Goal: Transaction & Acquisition: Purchase product/service

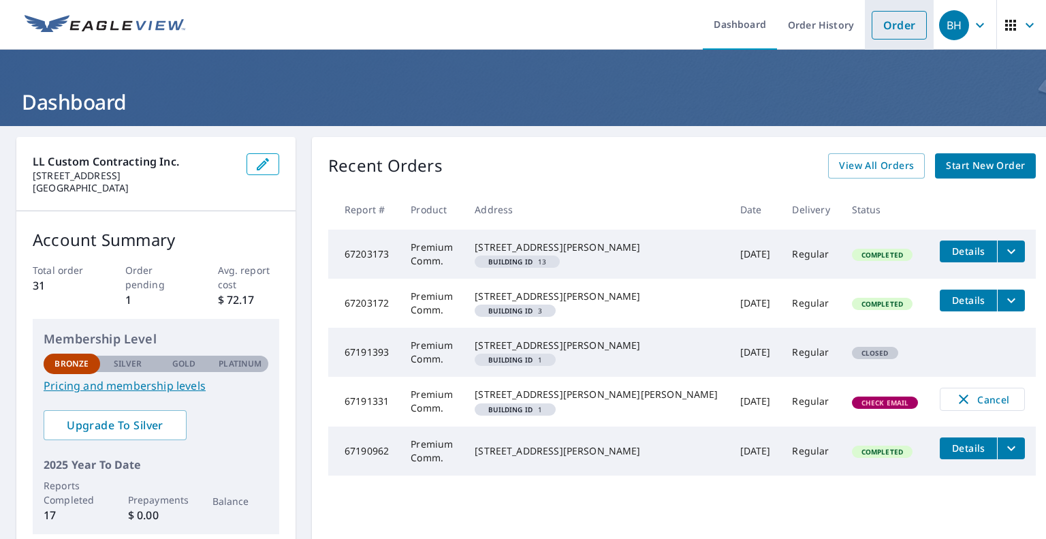
click at [889, 25] on link "Order" at bounding box center [899, 25] width 55 height 29
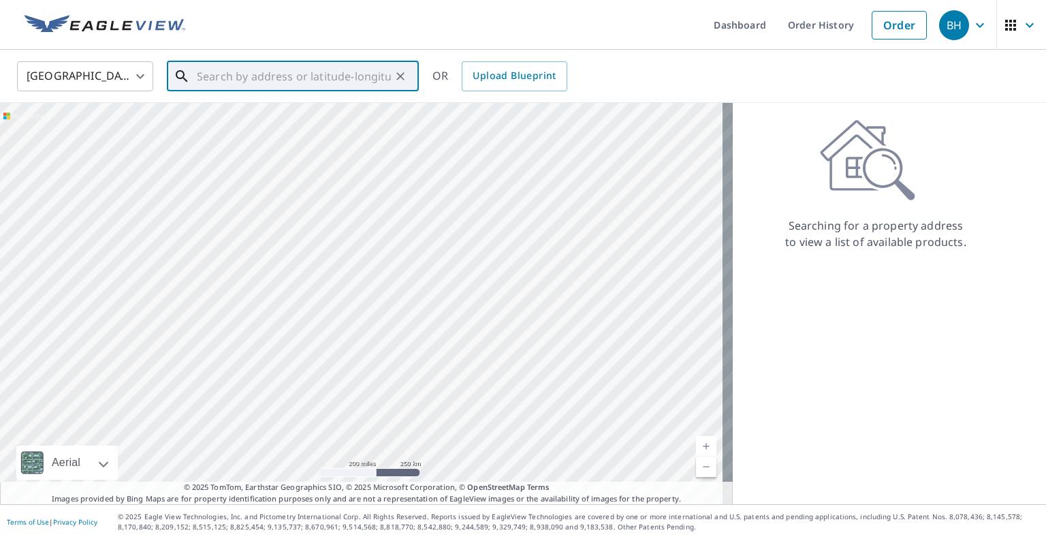
click at [292, 79] on input "text" at bounding box center [294, 76] width 194 height 38
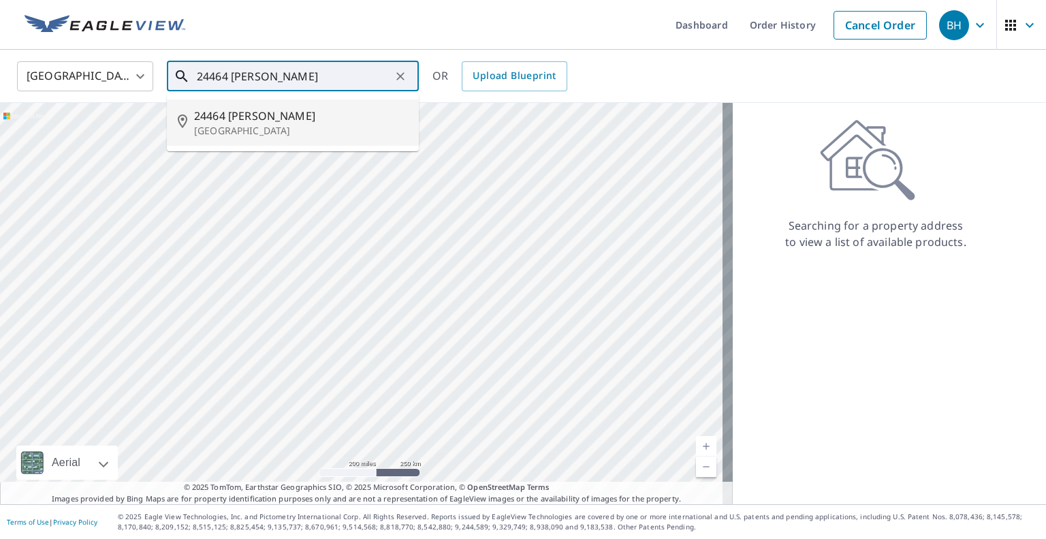
click at [251, 123] on span "24464 [PERSON_NAME]" at bounding box center [301, 116] width 214 height 16
type input "[STREET_ADDRESS][PERSON_NAME]"
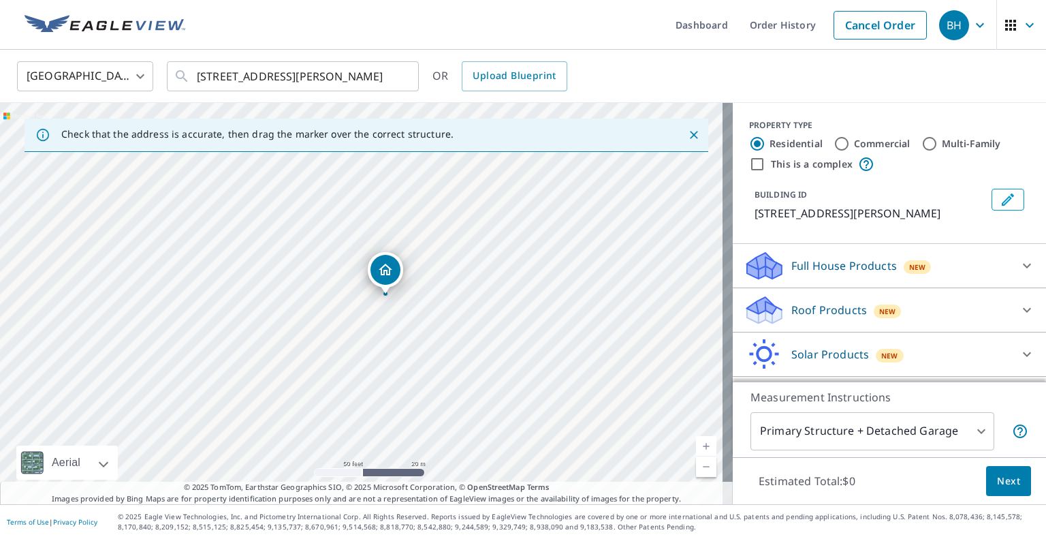
click at [811, 274] on p "Full House Products" at bounding box center [844, 265] width 106 height 16
click at [750, 161] on input "This is a complex" at bounding box center [757, 164] width 16 height 16
checkbox input "true"
radio input "false"
radio input "true"
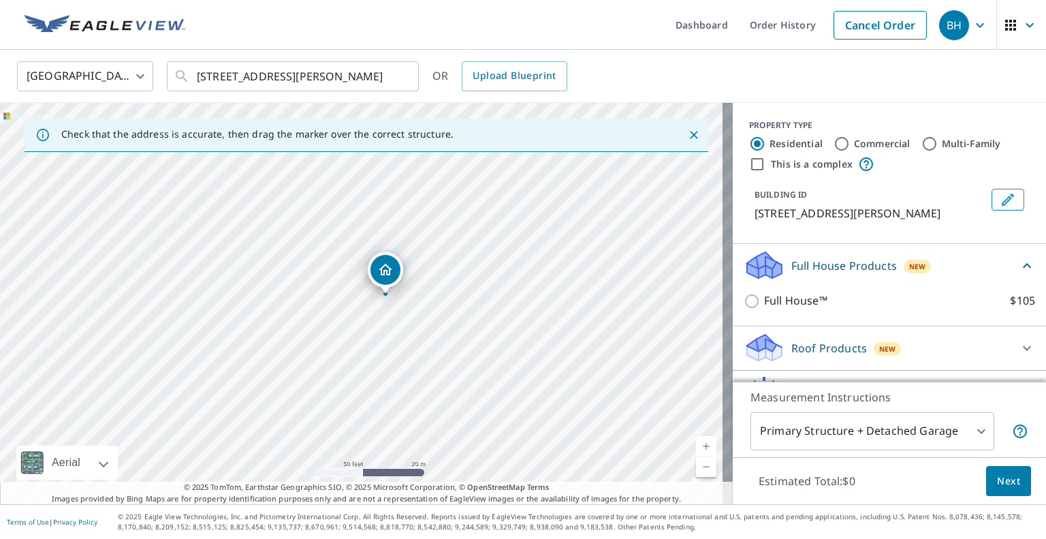
type input "4"
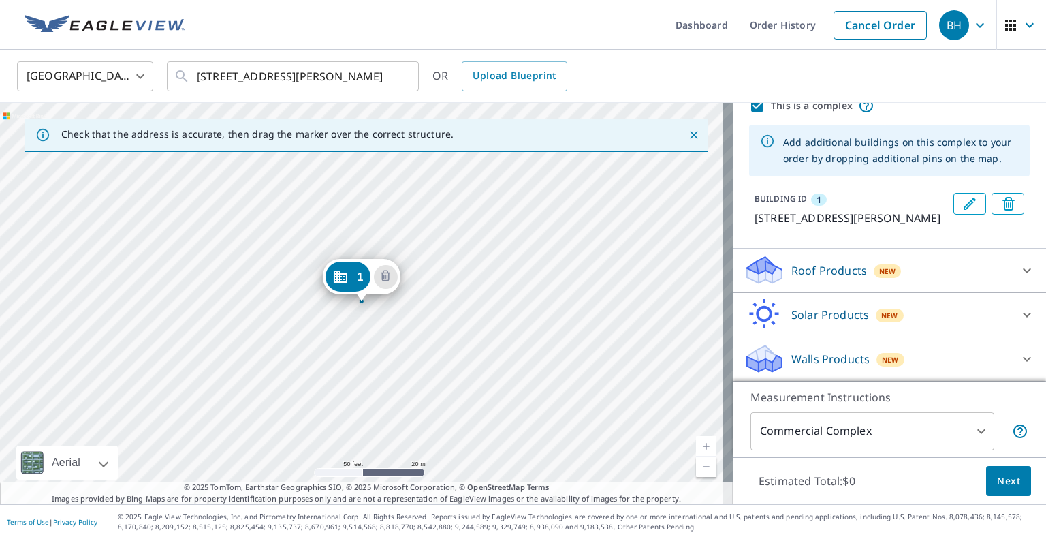
scroll to position [76, 0]
click at [962, 195] on icon "Edit building 1" at bounding box center [970, 203] width 16 height 16
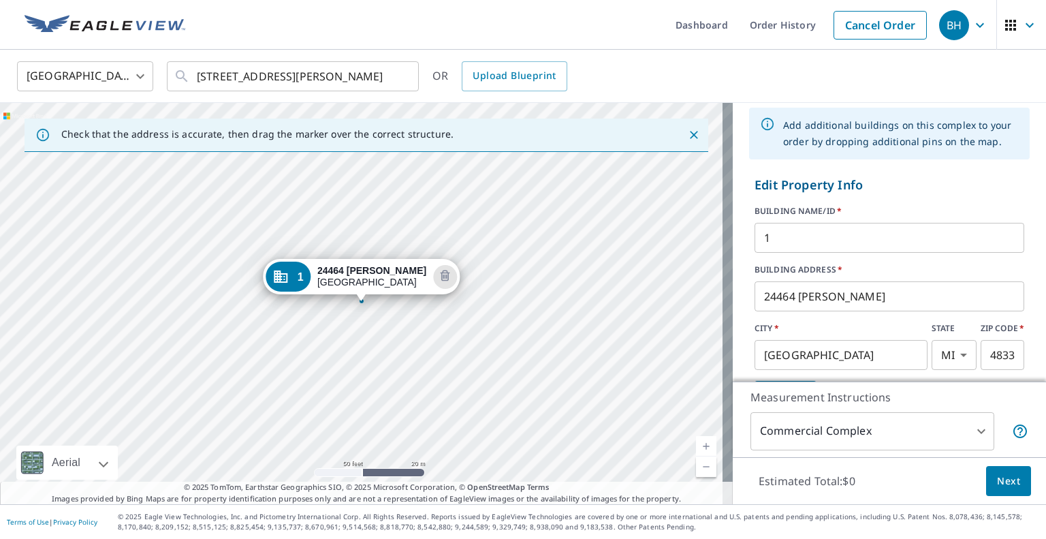
click at [791, 235] on input "1" at bounding box center [890, 238] width 270 height 38
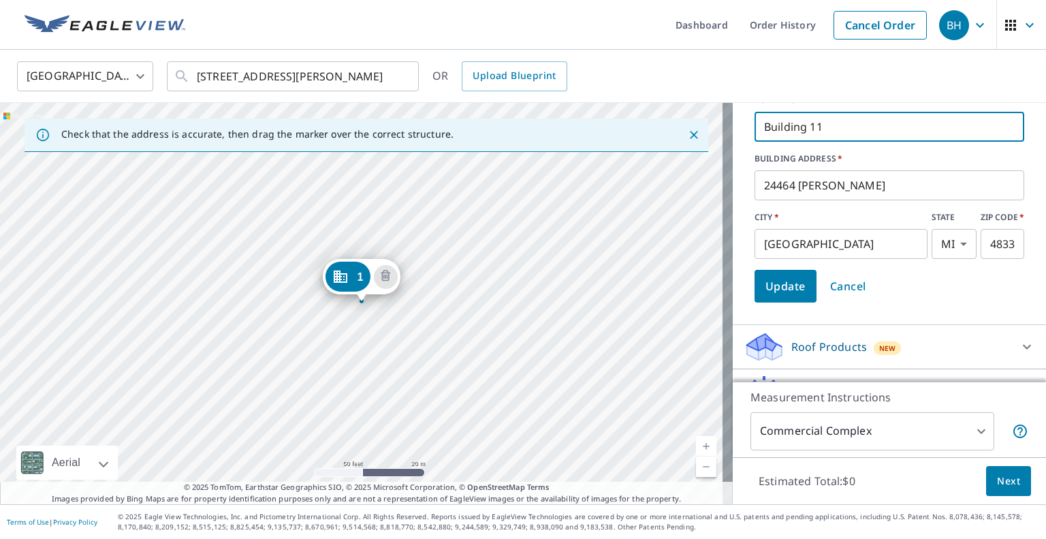
scroll to position [212, 0]
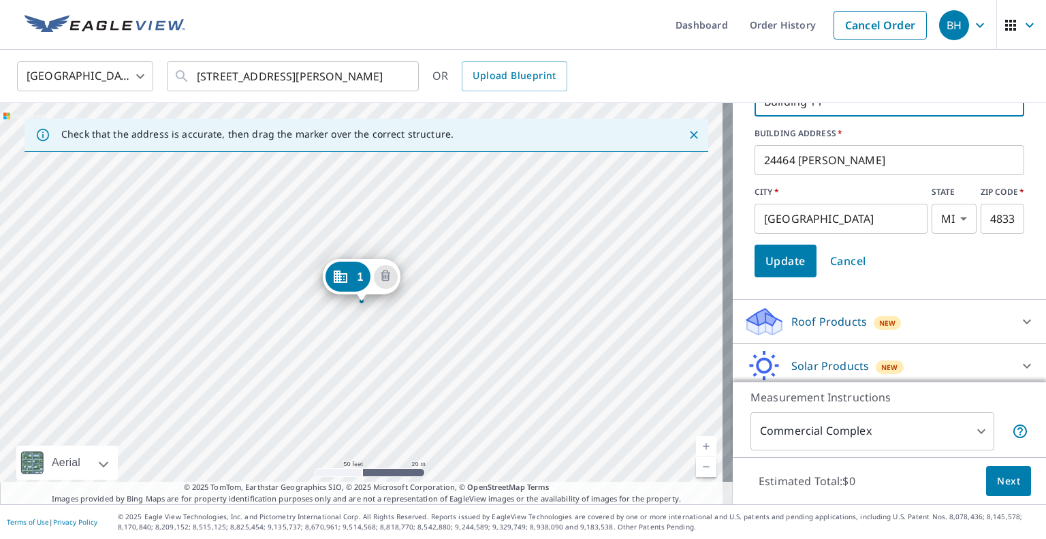
type input "Building 11"
click at [789, 268] on span "Update" at bounding box center [785, 260] width 40 height 19
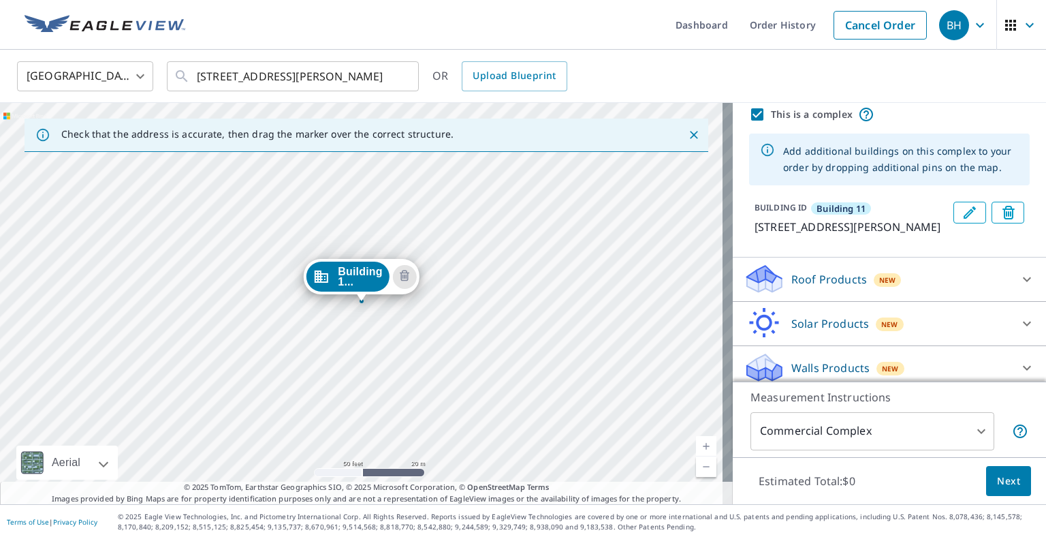
scroll to position [76, 0]
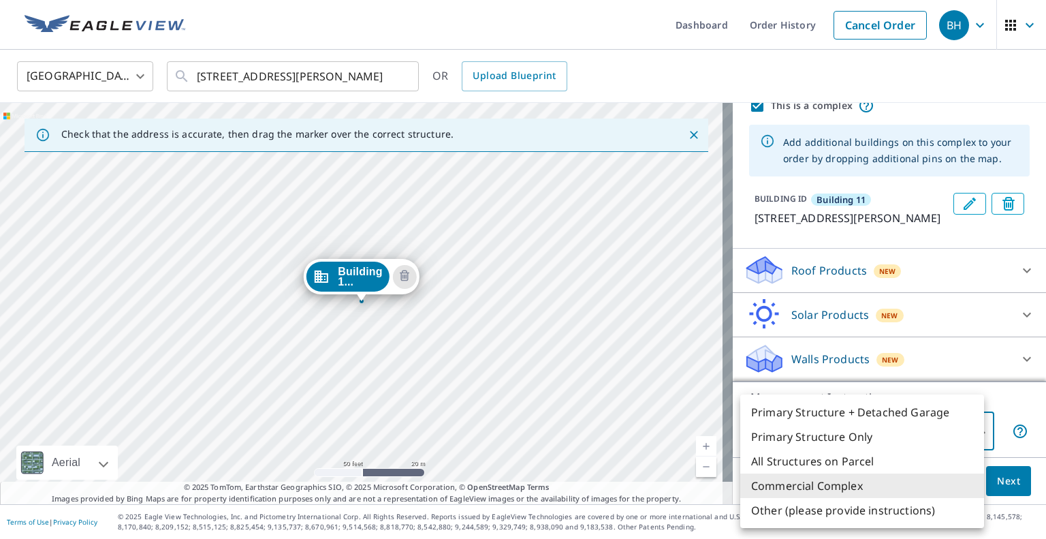
click at [941, 425] on body "BH BH Dashboard Order History Cancel Order BH [GEOGRAPHIC_DATA] [GEOGRAPHIC_DAT…" at bounding box center [523, 269] width 1046 height 539
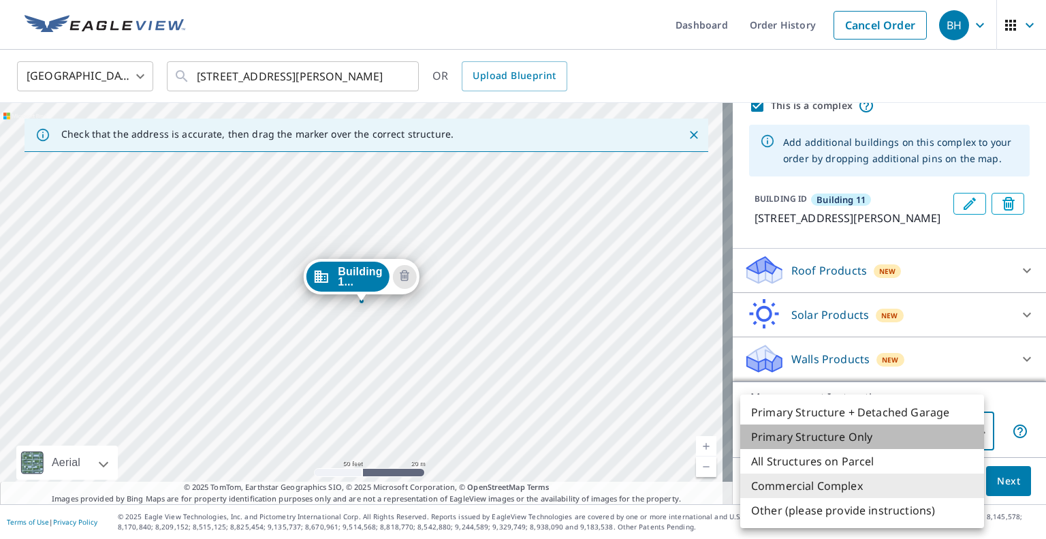
click at [935, 430] on li "Primary Structure Only" at bounding box center [862, 436] width 244 height 25
type input "2"
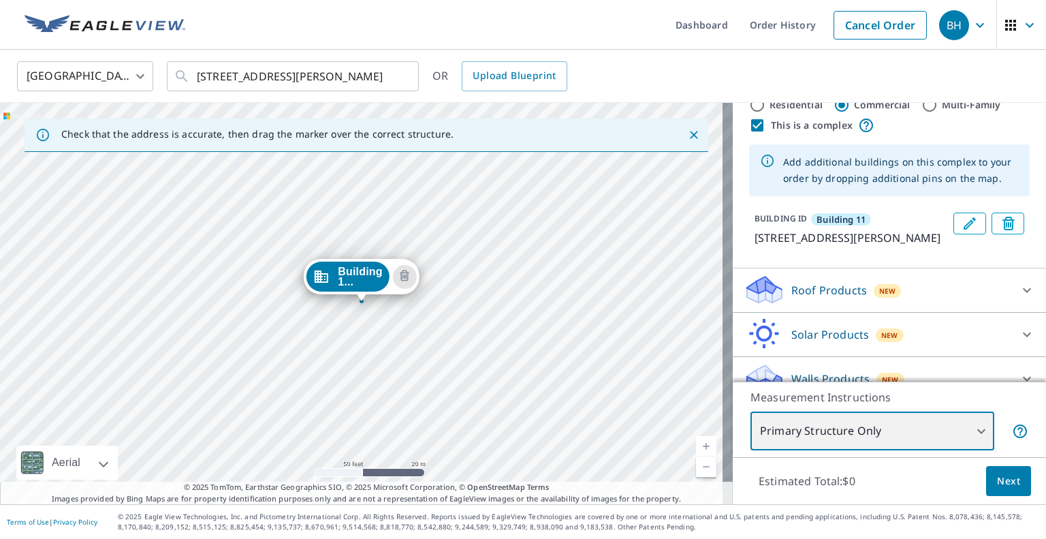
scroll to position [0, 0]
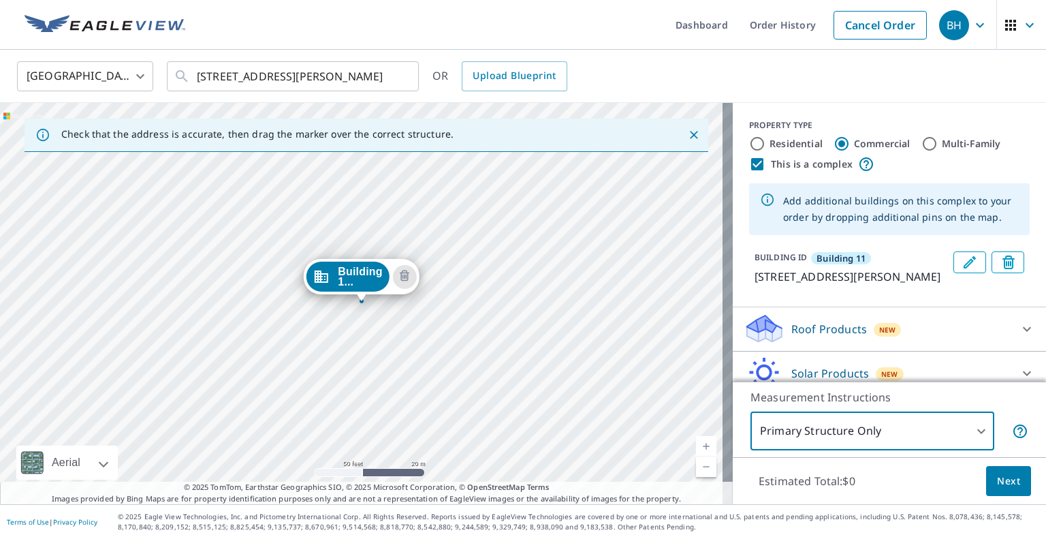
click at [921, 141] on input "Multi-Family" at bounding box center [929, 144] width 16 height 16
radio input "true"
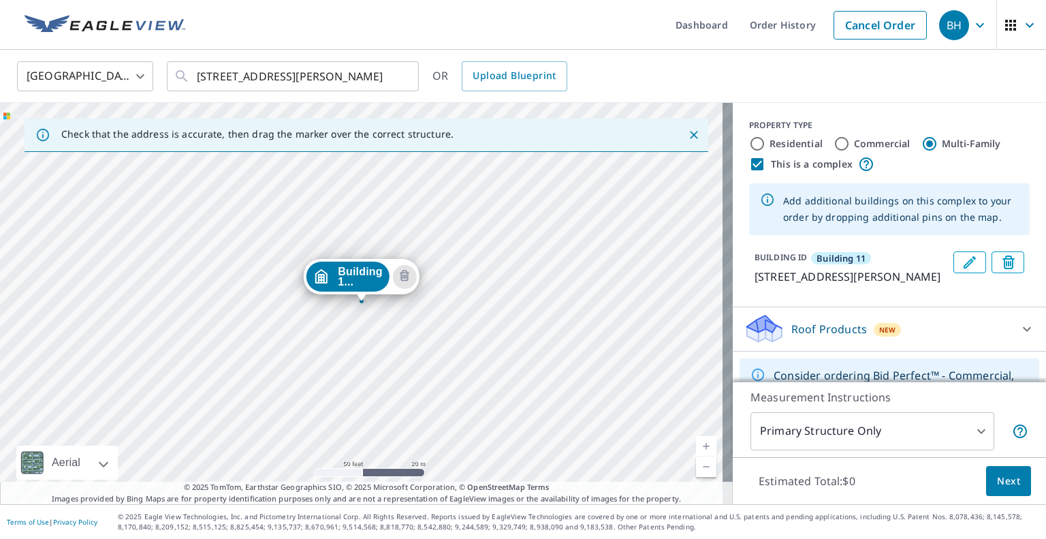
click at [749, 159] on input "This is a complex" at bounding box center [757, 164] width 16 height 16
checkbox input "false"
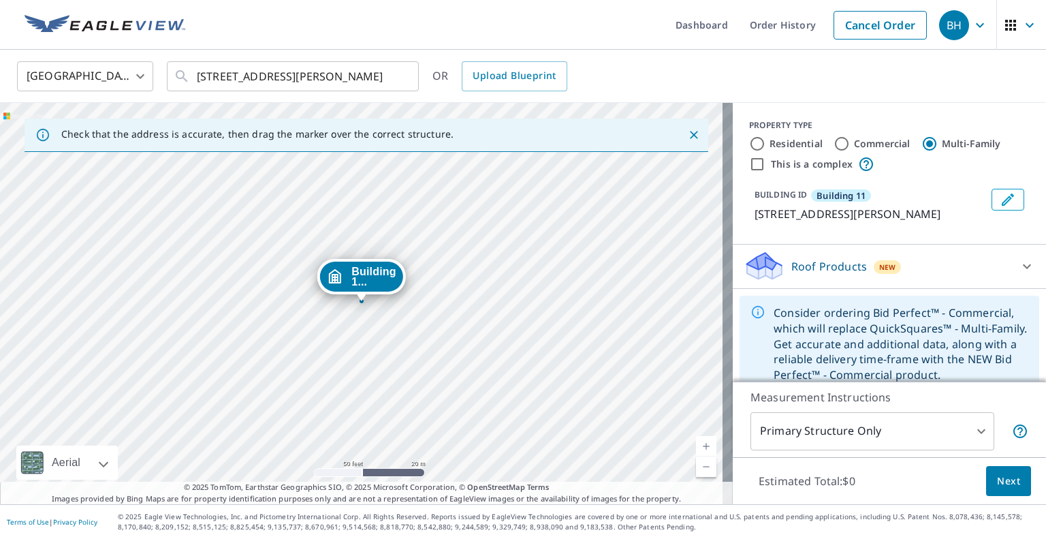
click at [834, 140] on input "Commercial" at bounding box center [842, 144] width 16 height 16
radio input "true"
type input "4"
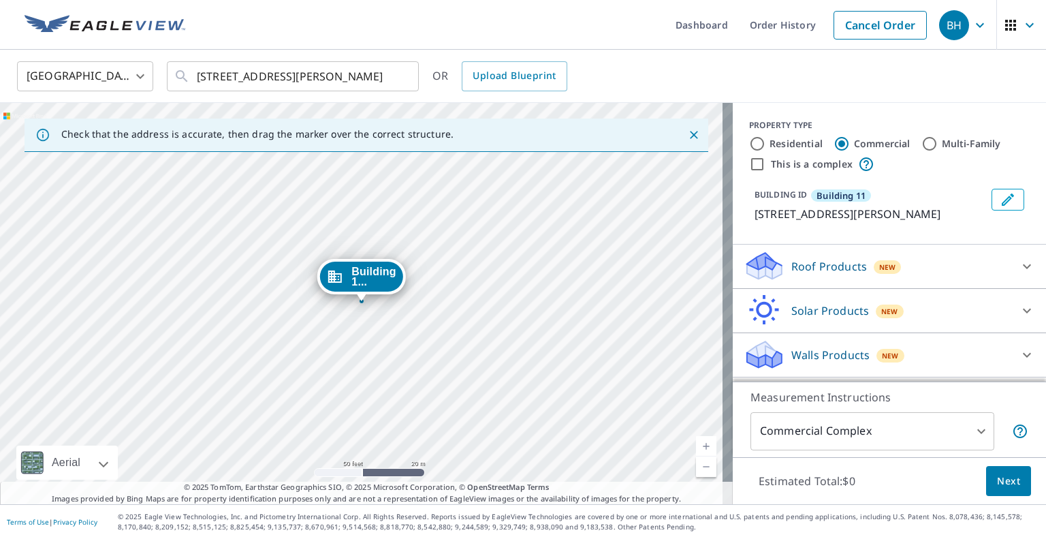
scroll to position [13, 0]
click at [749, 136] on input "Residential" at bounding box center [757, 144] width 16 height 16
radio input "true"
type input "1"
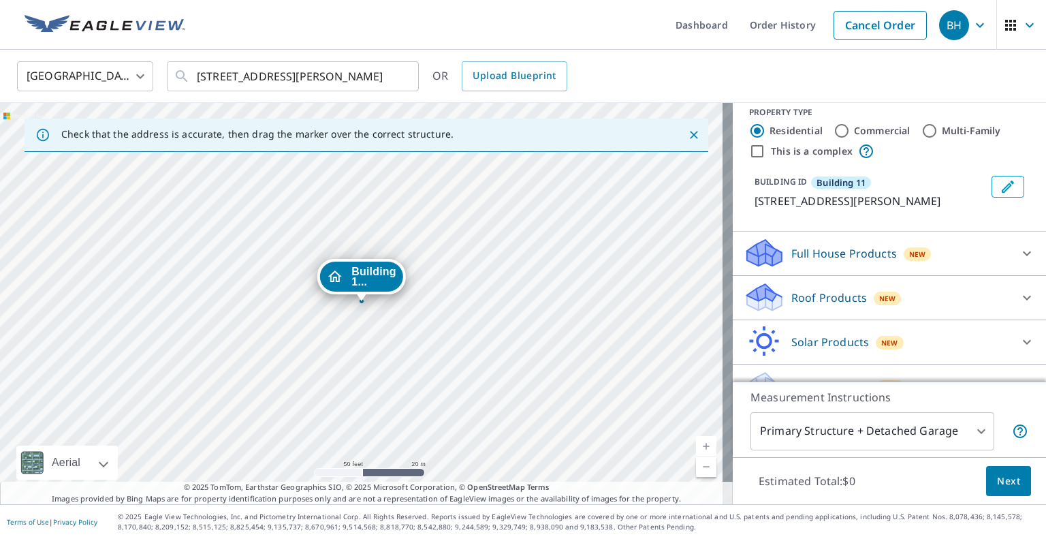
click at [752, 154] on input "This is a complex" at bounding box center [757, 151] width 16 height 16
checkbox input "true"
radio input "false"
radio input "true"
type input "4"
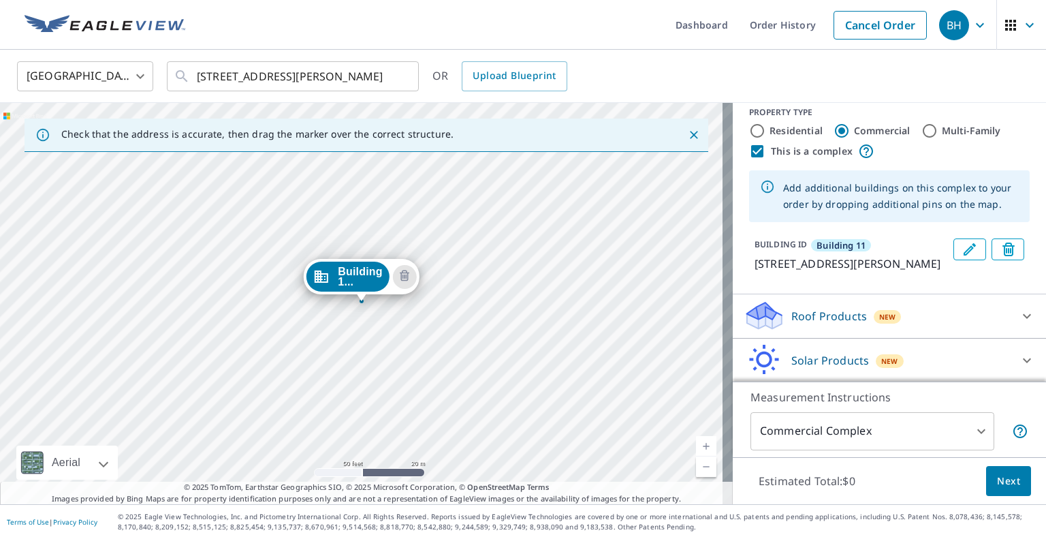
click at [751, 153] on input "This is a complex" at bounding box center [757, 151] width 16 height 16
checkbox input "false"
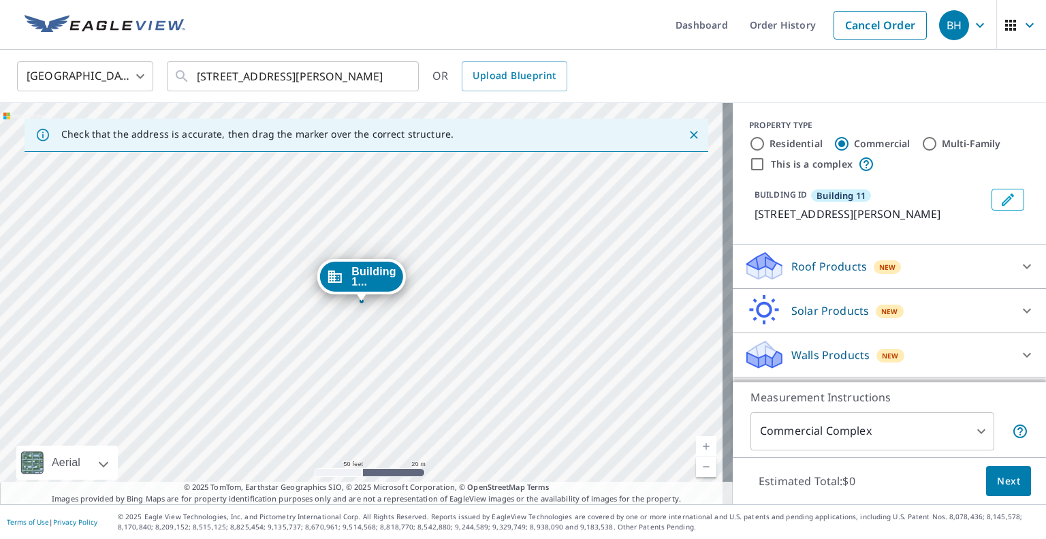
click at [749, 136] on input "Residential" at bounding box center [757, 144] width 16 height 16
radio input "true"
type input "1"
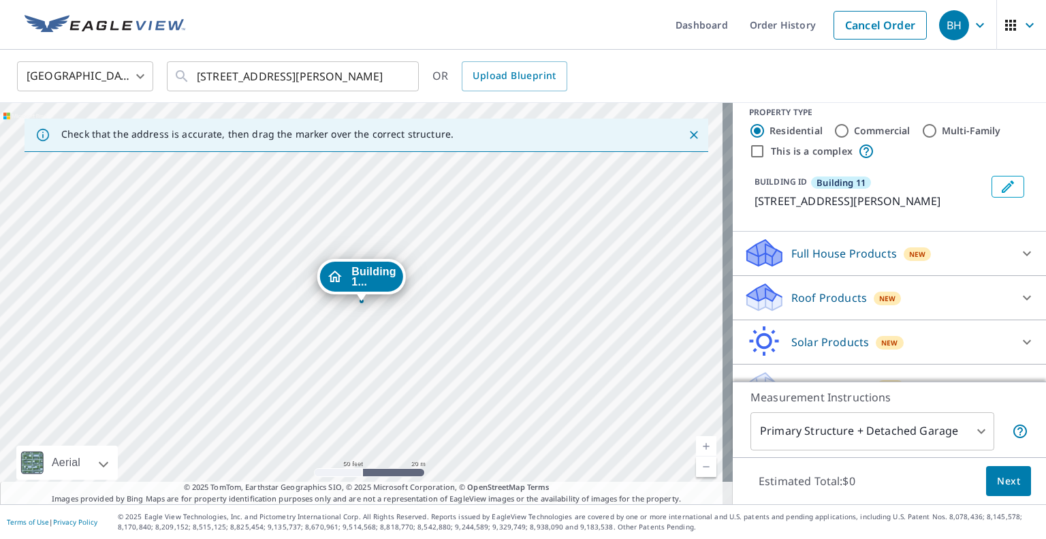
click at [807, 262] on p "Full House Products" at bounding box center [844, 253] width 106 height 16
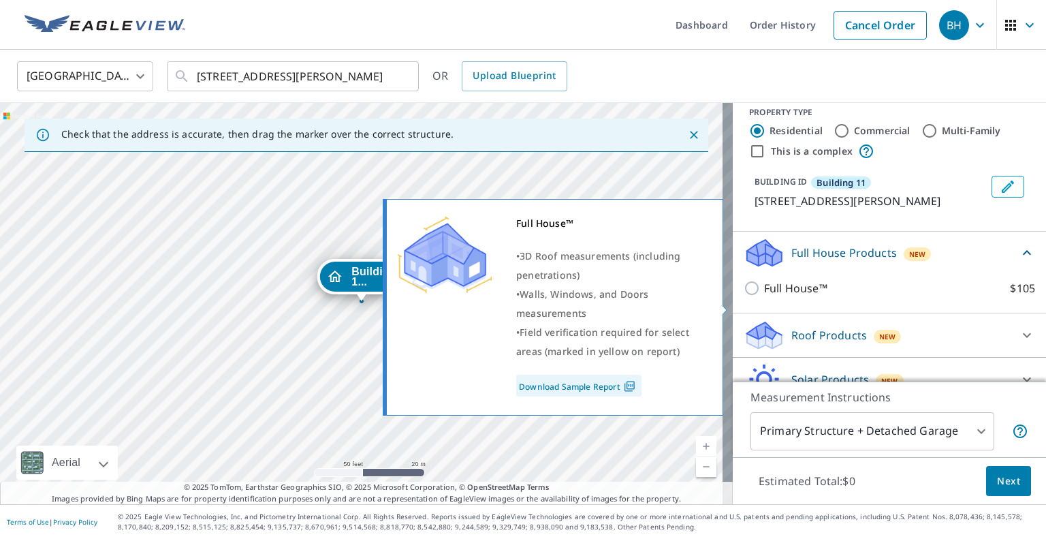
click at [744, 296] on input "Full House™ $105" at bounding box center [754, 288] width 20 height 16
checkbox input "true"
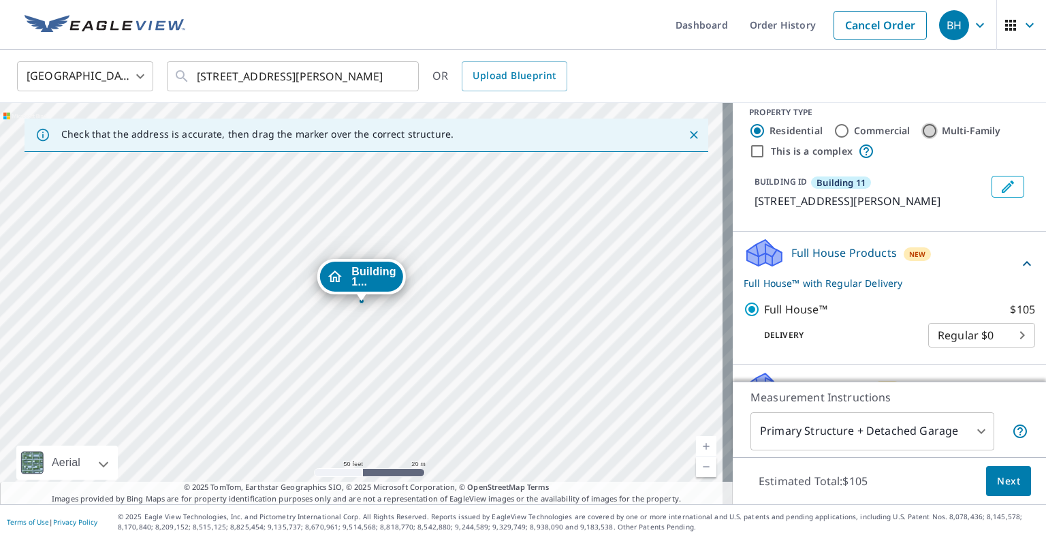
click at [921, 125] on input "Multi-Family" at bounding box center [929, 131] width 16 height 16
radio input "true"
type input "2"
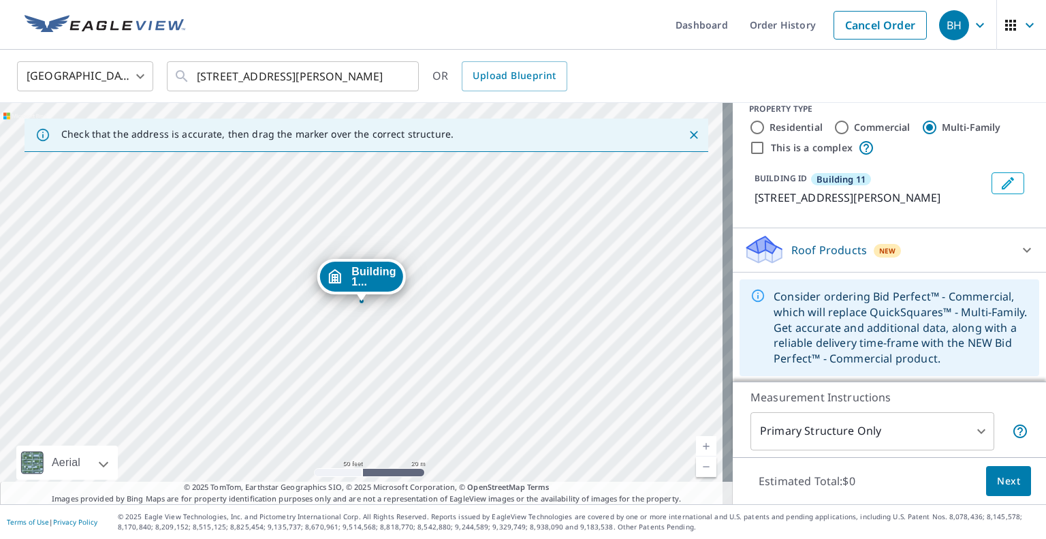
scroll to position [0, 0]
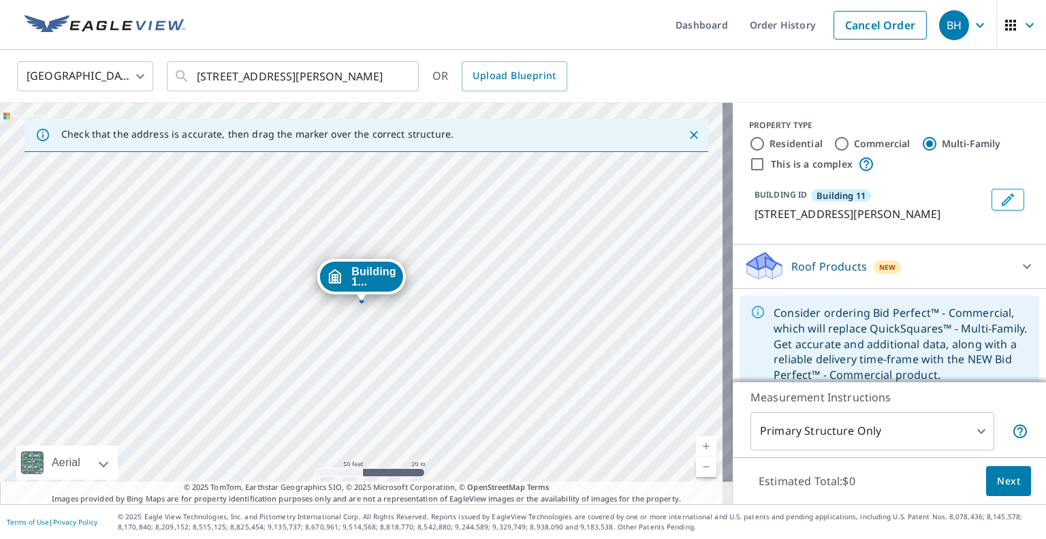
click at [834, 141] on input "Commercial" at bounding box center [842, 144] width 16 height 16
radio input "true"
type input "4"
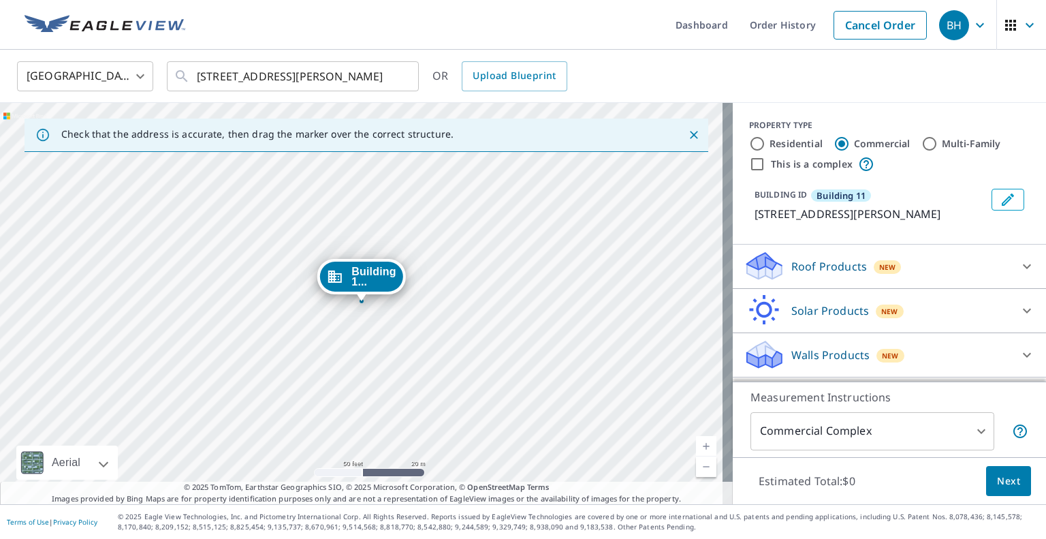
scroll to position [13, 0]
click at [750, 156] on input "This is a complex" at bounding box center [757, 164] width 16 height 16
checkbox input "true"
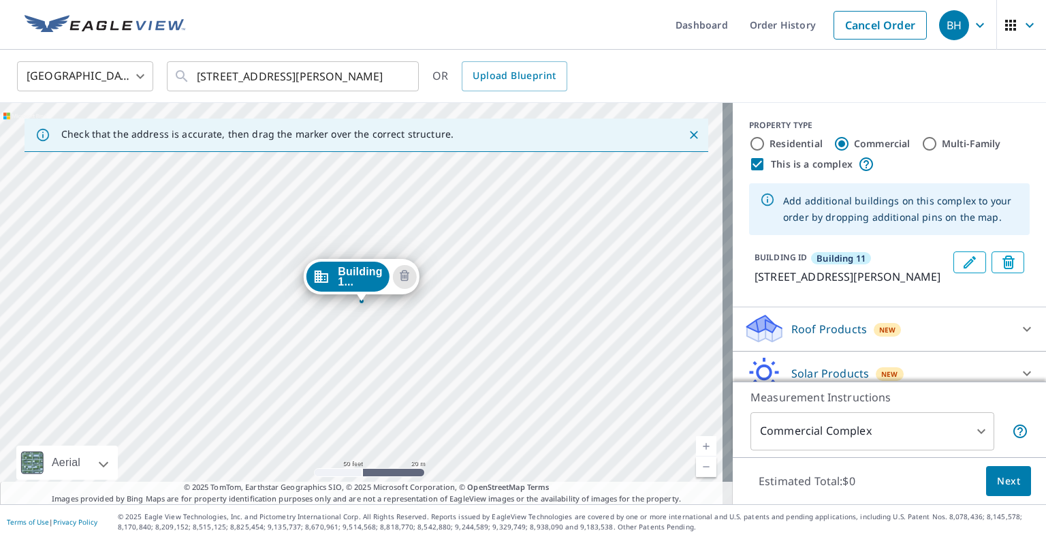
scroll to position [0, 0]
click at [752, 139] on input "Residential" at bounding box center [757, 144] width 16 height 16
radio input "true"
type input "1"
click at [749, 165] on input "This is a complex" at bounding box center [757, 164] width 16 height 16
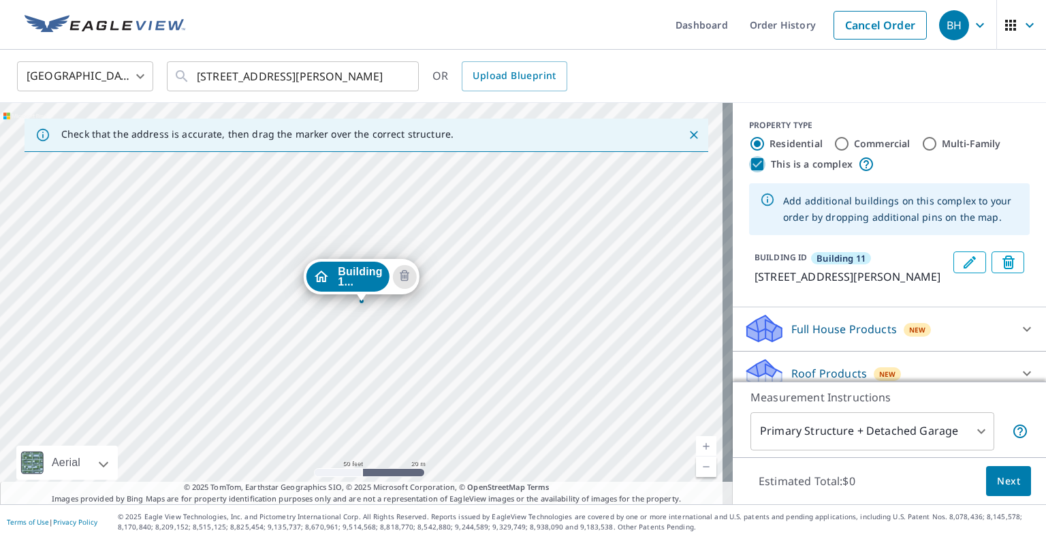
checkbox input "false"
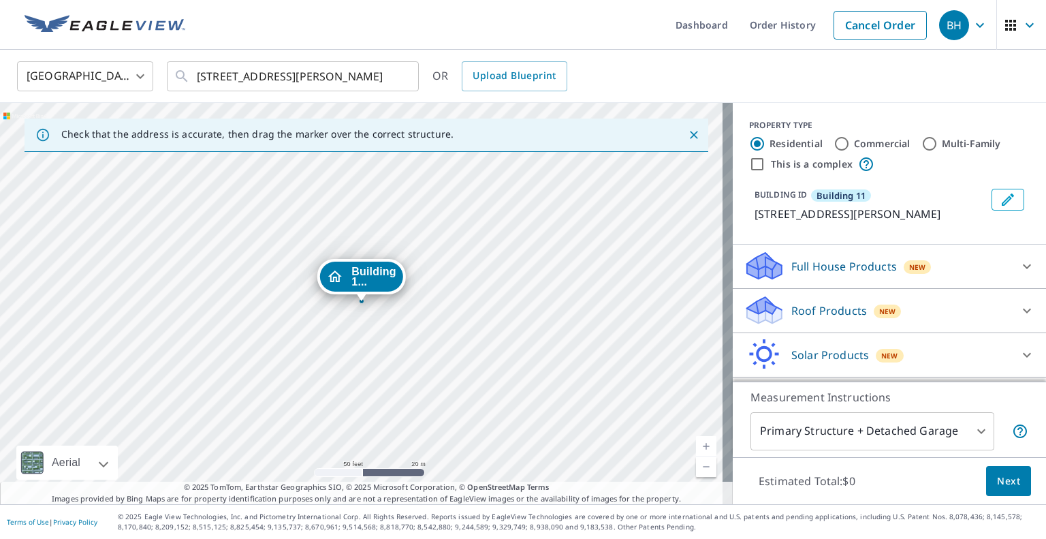
click at [816, 273] on div "Full House Products New" at bounding box center [877, 266] width 267 height 32
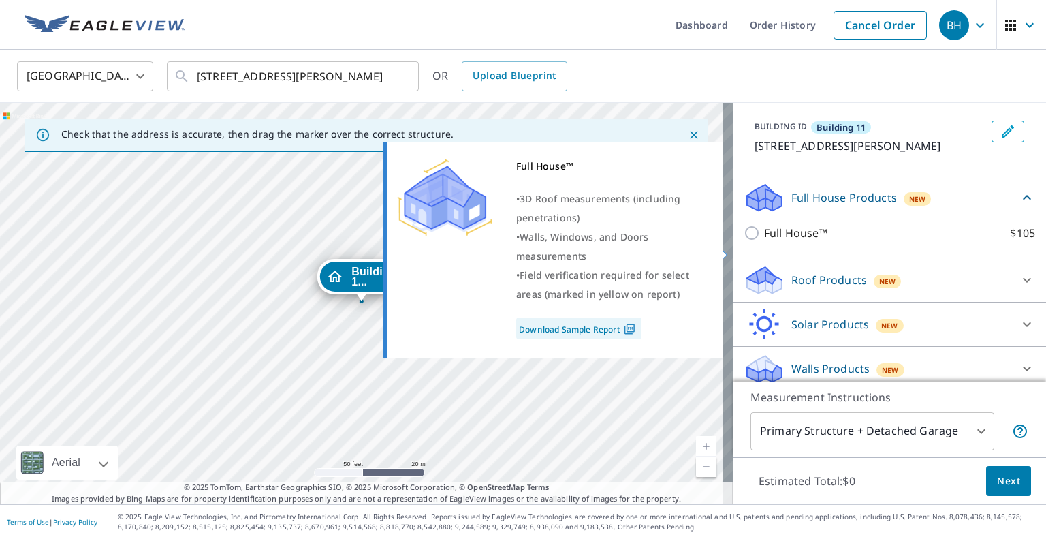
click at [744, 241] on input "Full House™ $105" at bounding box center [754, 233] width 20 height 16
checkbox input "true"
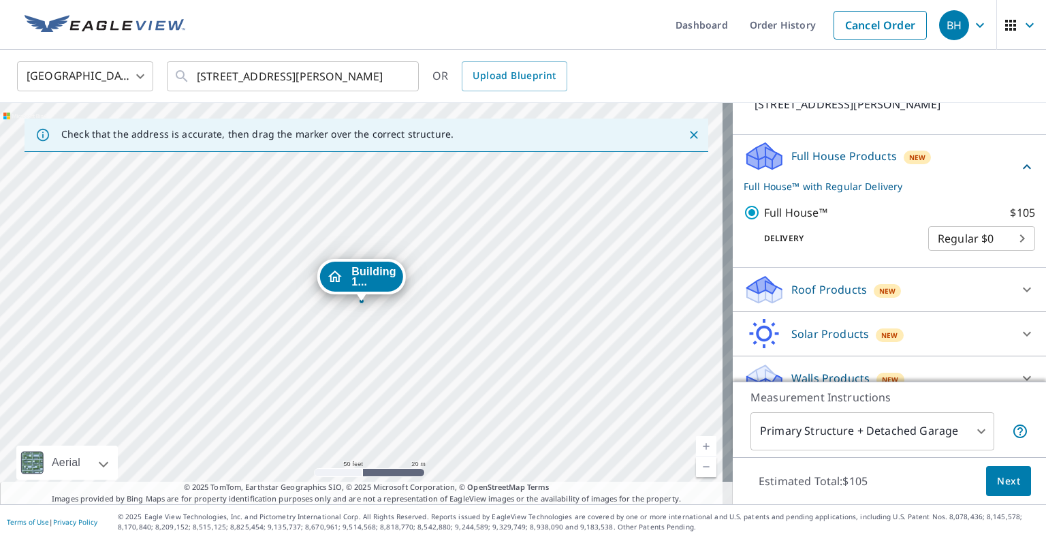
scroll to position [146, 0]
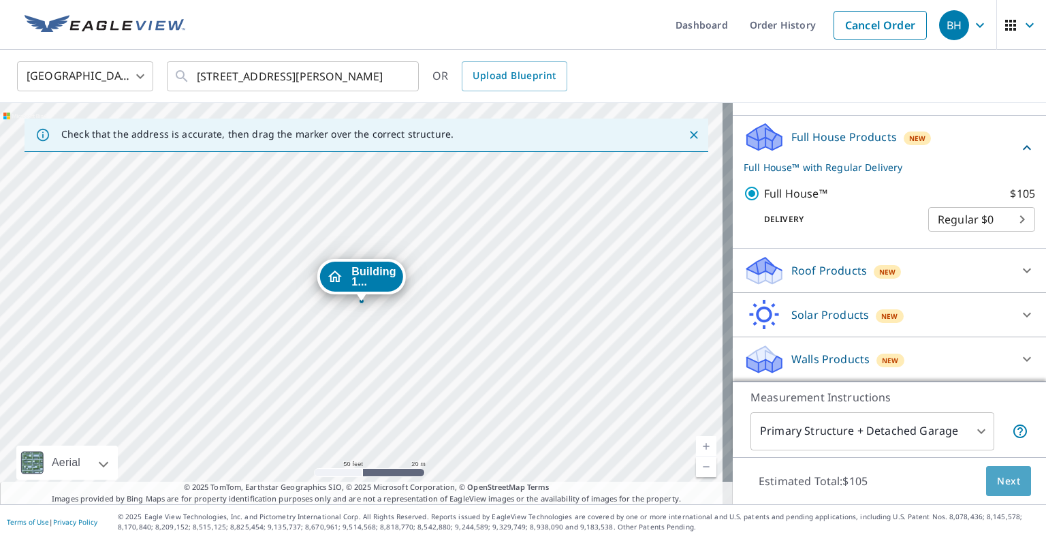
click at [997, 482] on span "Next" at bounding box center [1008, 481] width 23 height 17
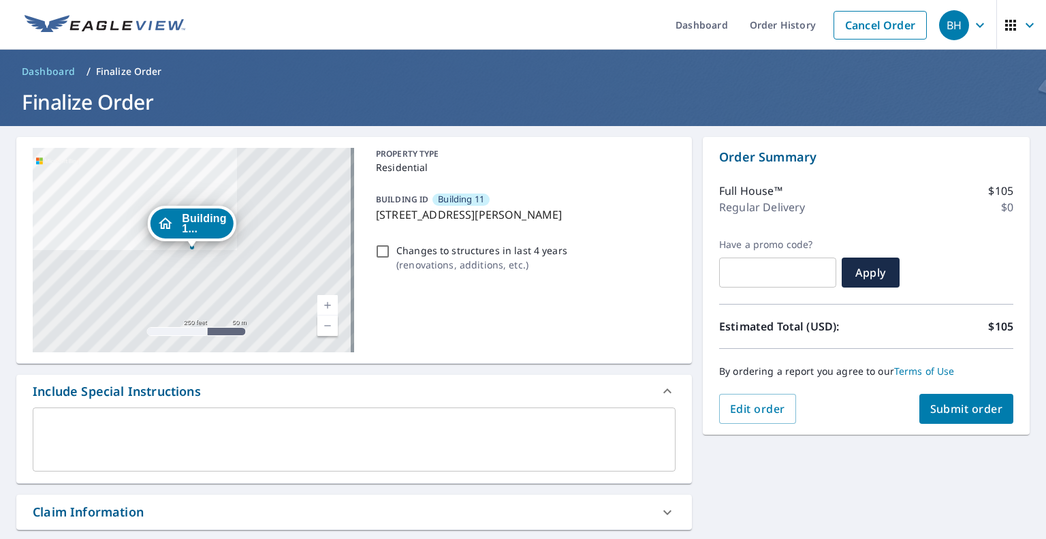
click at [968, 412] on span "Submit order" at bounding box center [966, 408] width 73 height 15
